Goal: Task Accomplishment & Management: Use online tool/utility

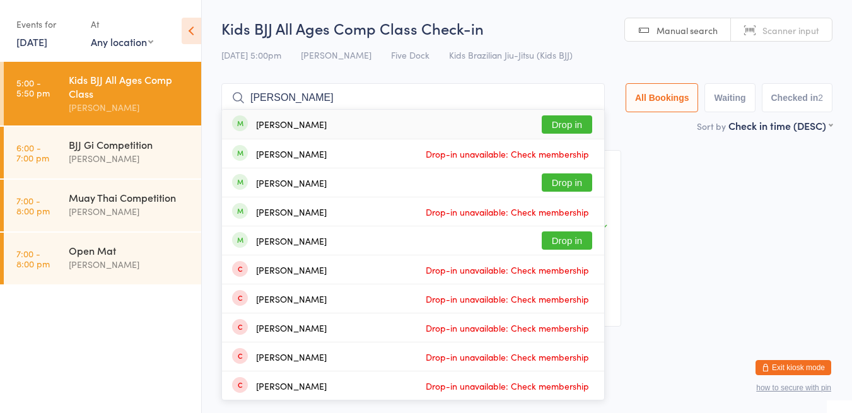
type input "[PERSON_NAME]"
click at [332, 129] on div "[PERSON_NAME] Drop in" at bounding box center [413, 124] width 382 height 29
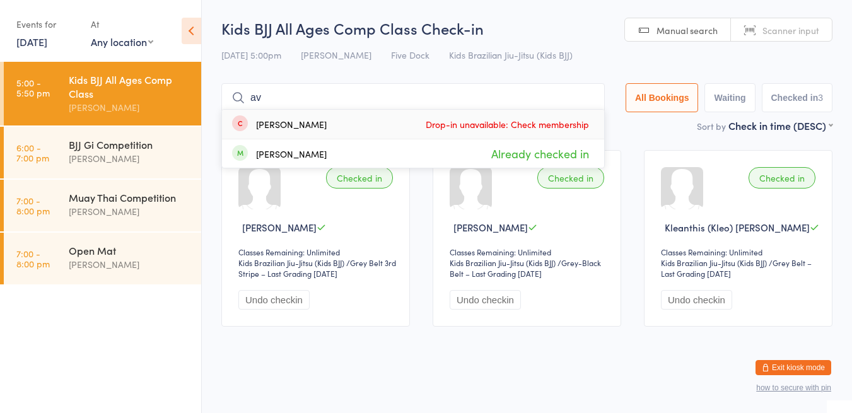
type input "a"
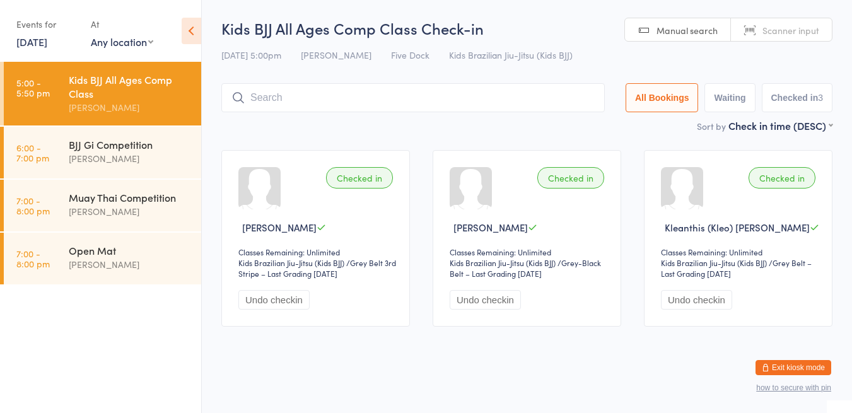
type input "a"
click at [377, 102] on input "search" at bounding box center [413, 97] width 384 height 29
type input "b"
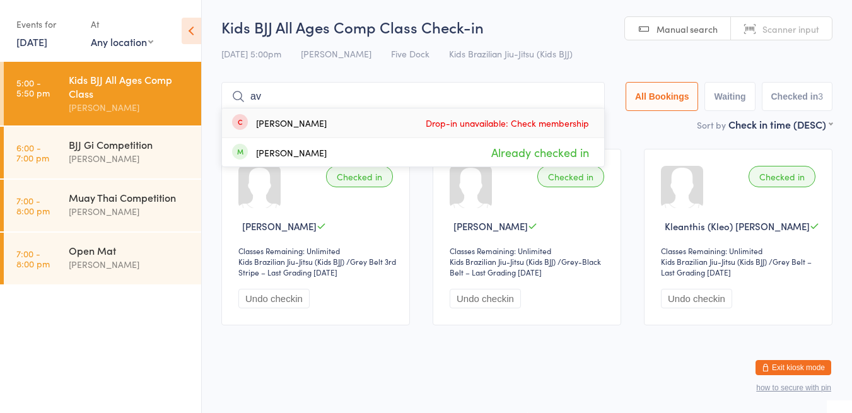
type input "a"
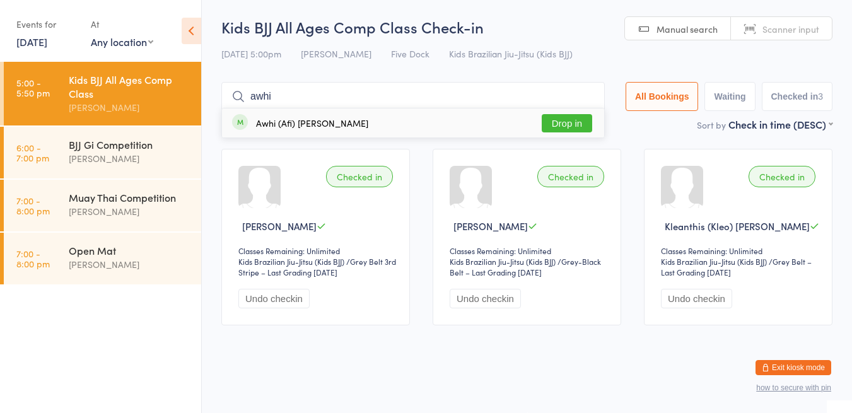
type input "awhi"
click at [579, 119] on button "Drop in" at bounding box center [567, 123] width 50 height 18
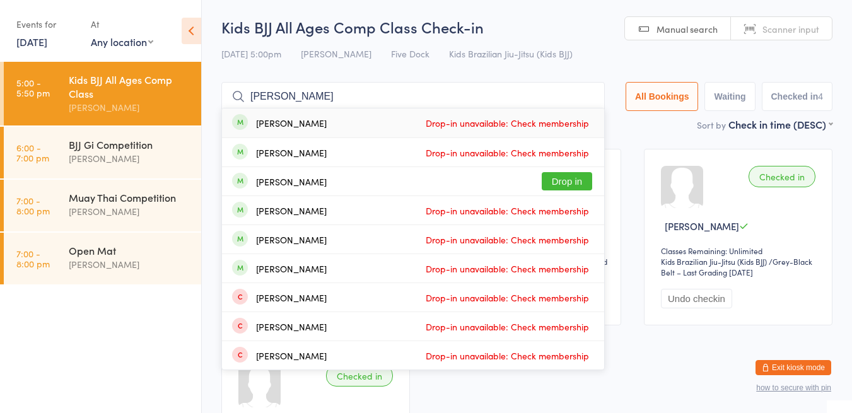
type input "[PERSON_NAME]"
click at [571, 185] on button "Drop in" at bounding box center [567, 181] width 50 height 18
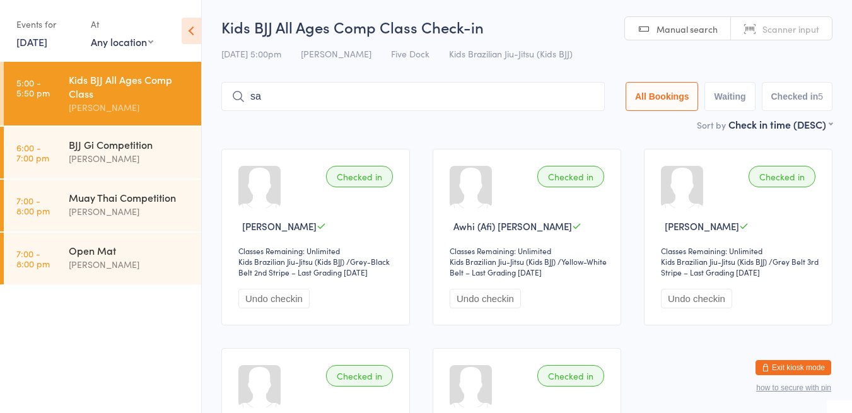
scroll to position [0, 0]
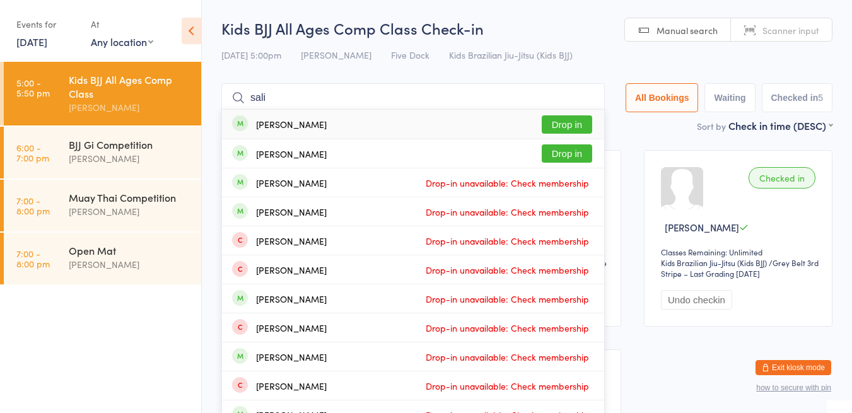
type input "sali"
click at [569, 128] on button "Drop in" at bounding box center [567, 124] width 50 height 18
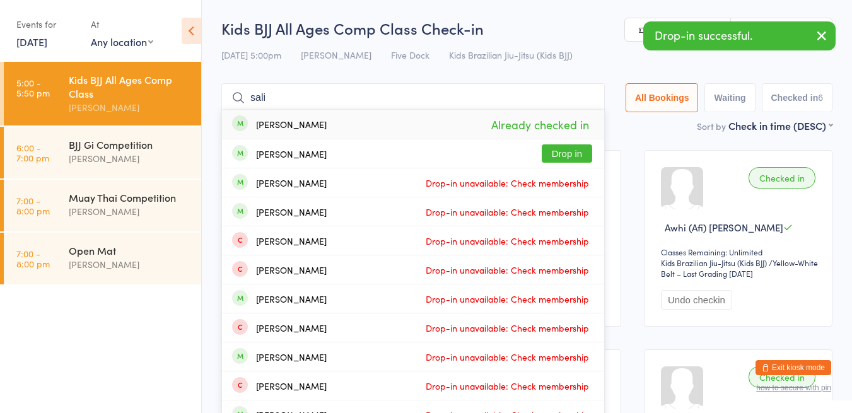
type input "sali"
click at [578, 157] on button "Drop in" at bounding box center [567, 153] width 50 height 18
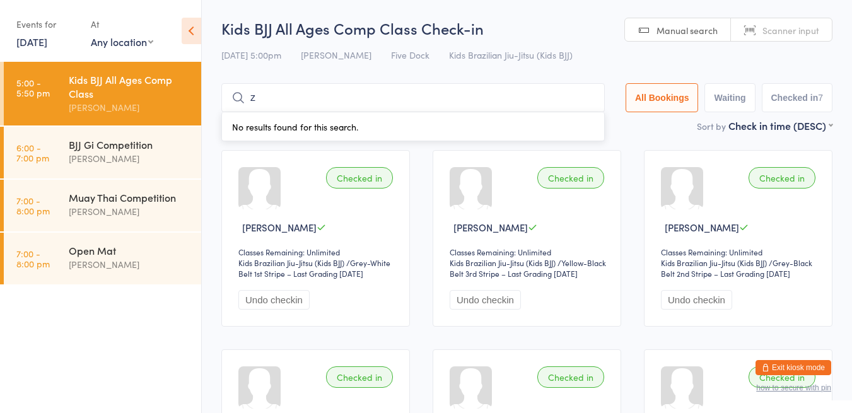
type input "zia"
click at [578, 128] on button "Drop in" at bounding box center [567, 124] width 50 height 18
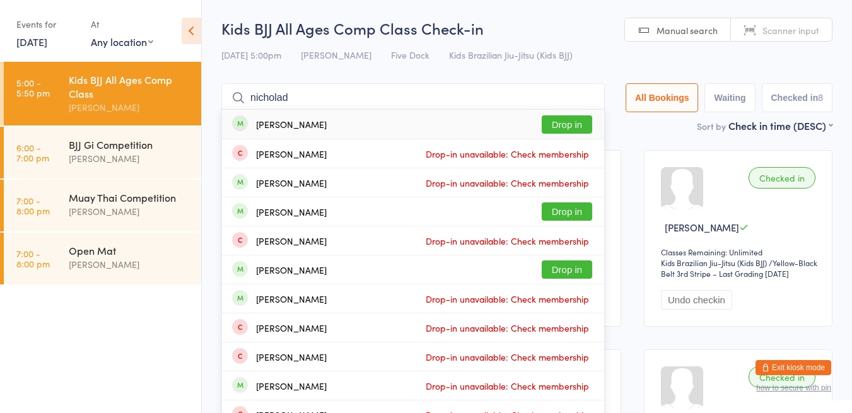
type input "nicholad"
click at [551, 121] on button "Drop in" at bounding box center [567, 124] width 50 height 18
